Goal: Information Seeking & Learning: Learn about a topic

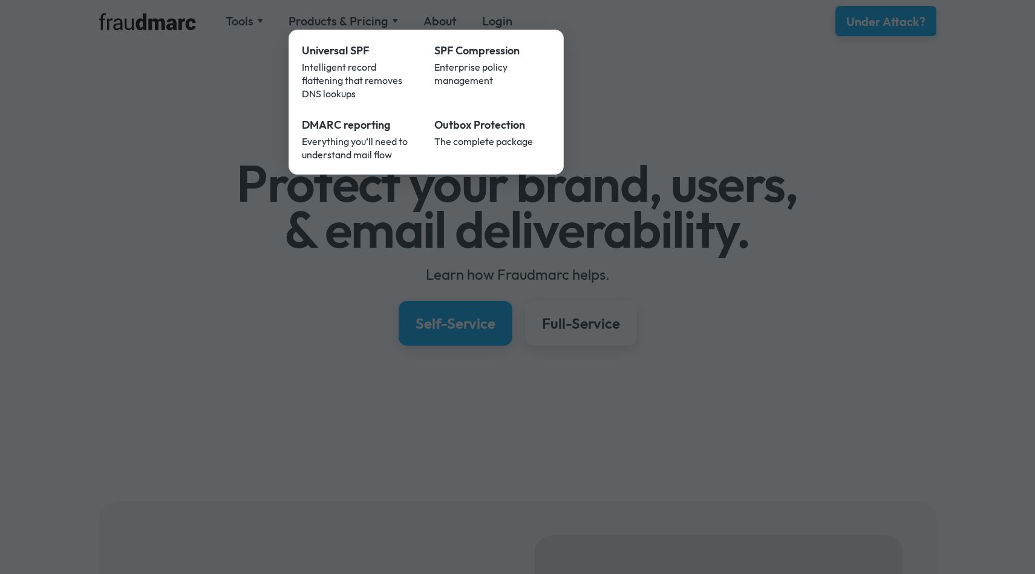
click at [322, 47] on div "Universal SPF" at bounding box center [360, 51] width 116 height 16
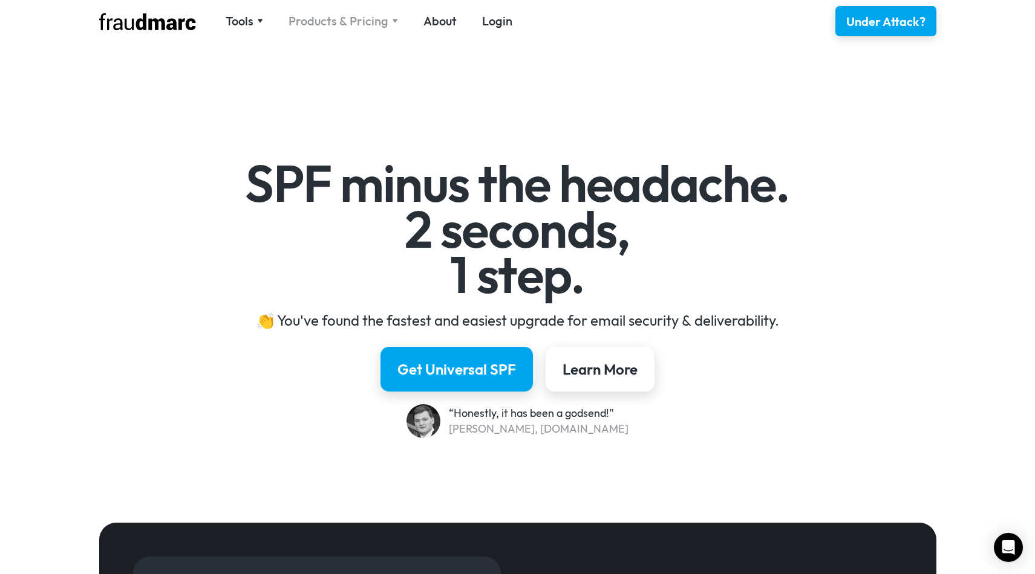
click at [334, 22] on div "Products & Pricing" at bounding box center [338, 21] width 100 height 17
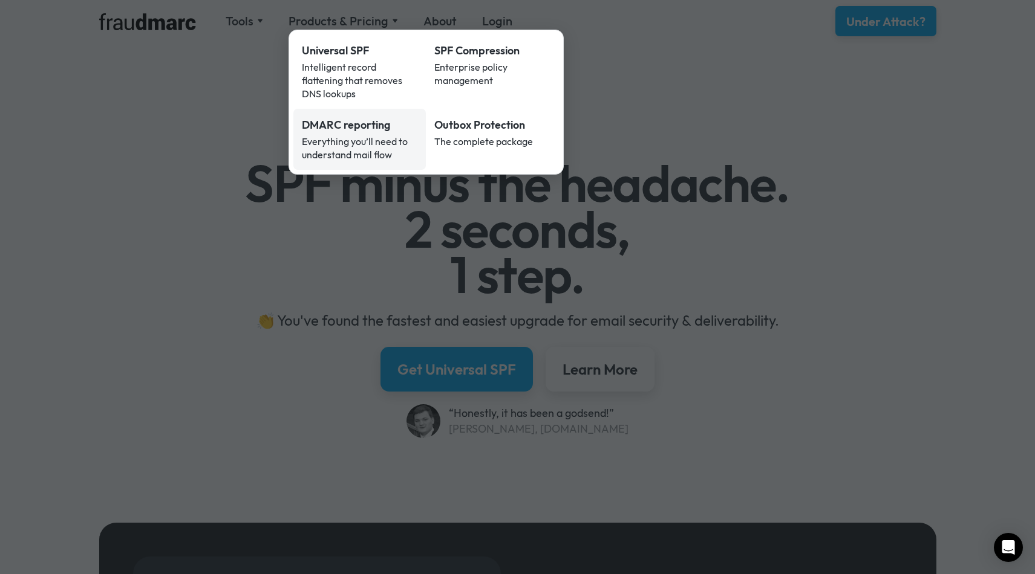
click at [366, 117] on div "DMARC reporting" at bounding box center [360, 125] width 116 height 16
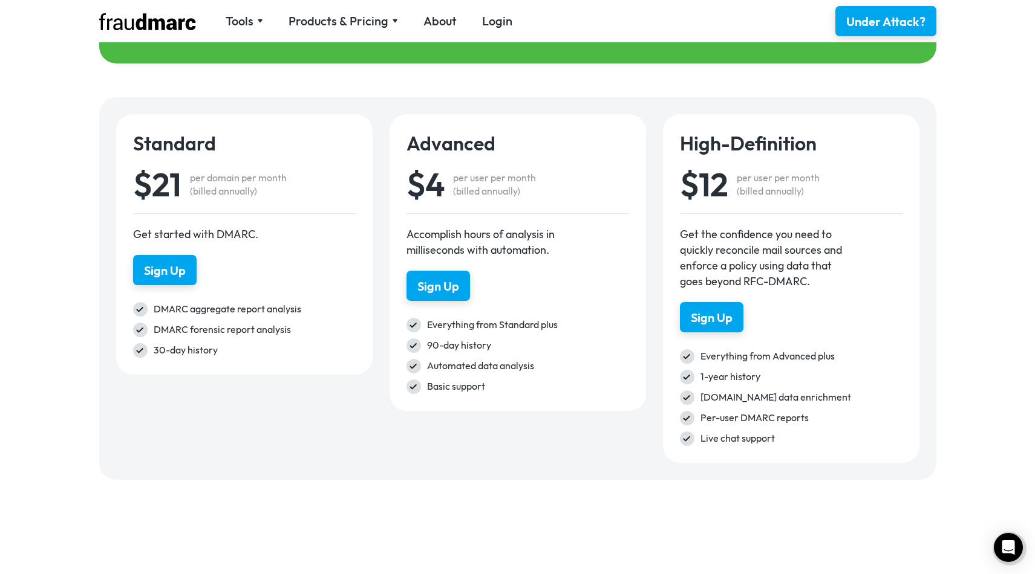
scroll to position [1685, 0]
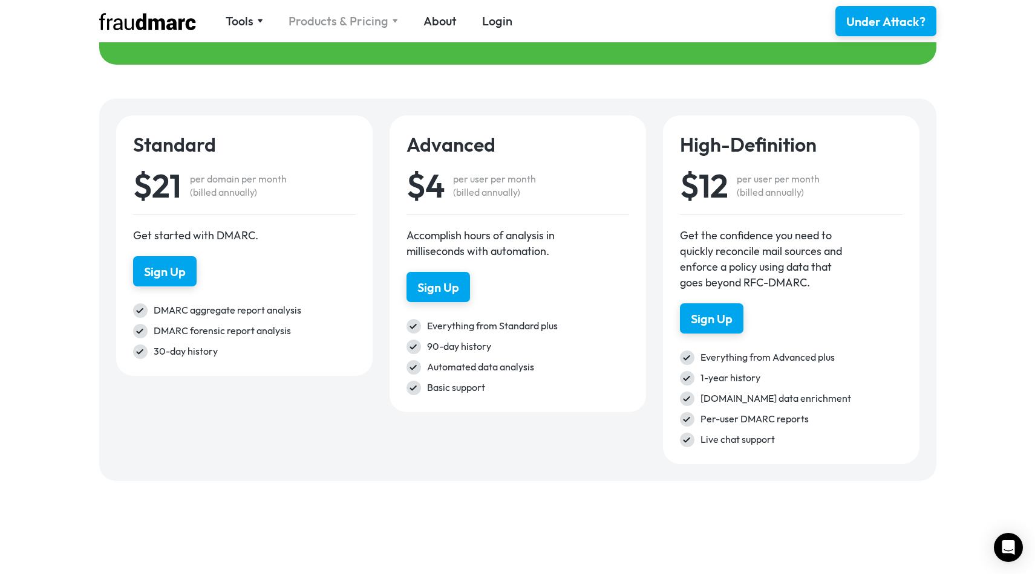
click at [348, 24] on div "Products & Pricing" at bounding box center [338, 21] width 100 height 17
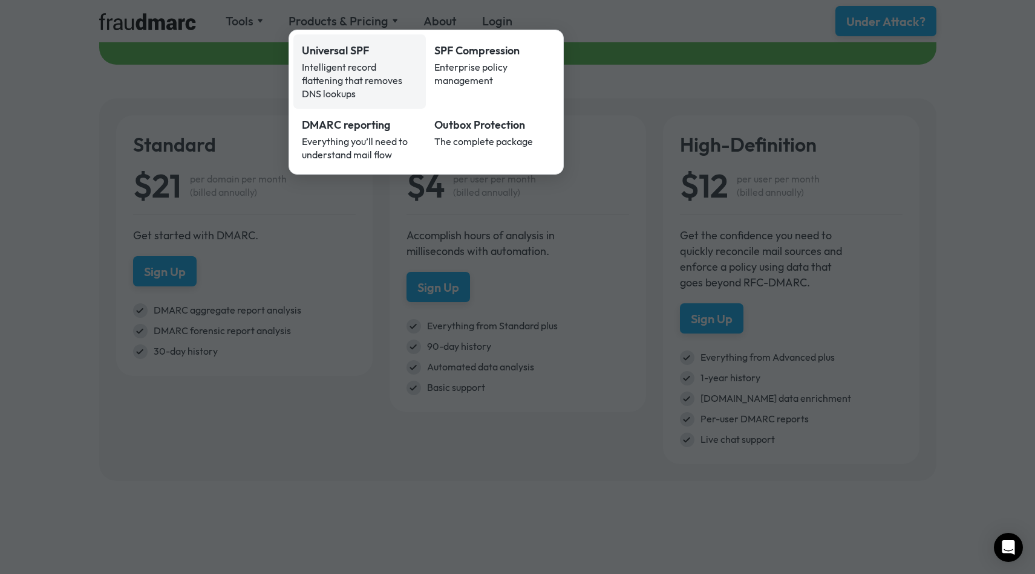
click at [326, 58] on div "Universal SPF" at bounding box center [360, 51] width 116 height 16
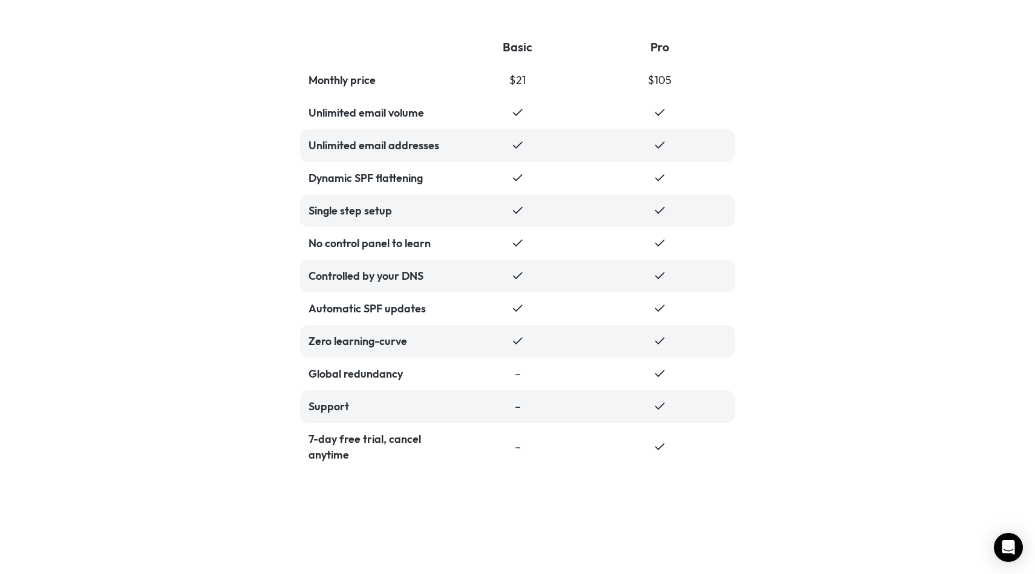
scroll to position [2597, 0]
